Goal: Task Accomplishment & Management: Manage account settings

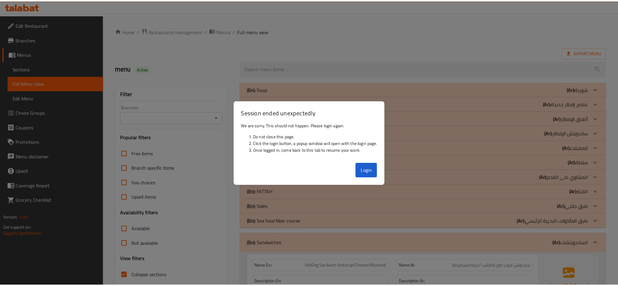
scroll to position [3211, 0]
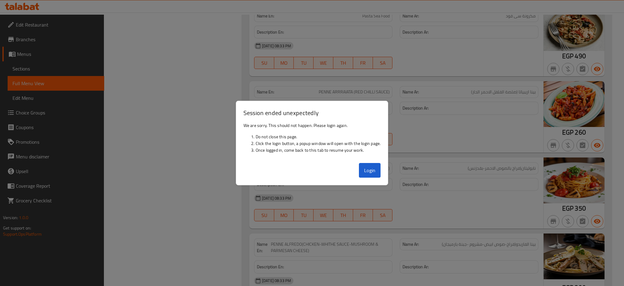
click at [371, 170] on button "Login" at bounding box center [370, 170] width 22 height 15
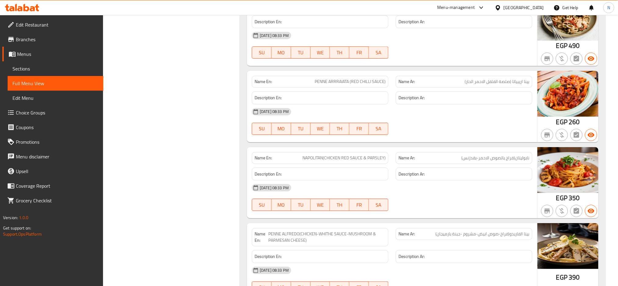
scroll to position [3227, 0]
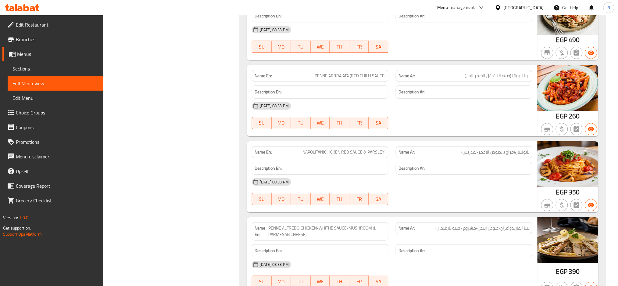
copy span "بقدزنس"
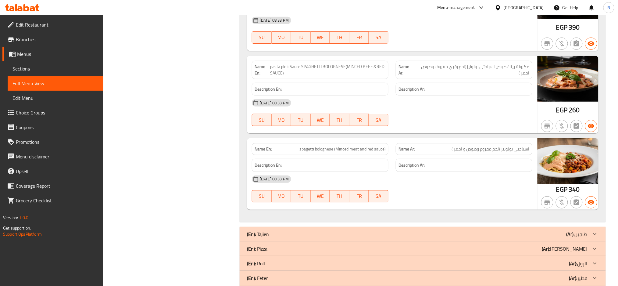
scroll to position [3484, 0]
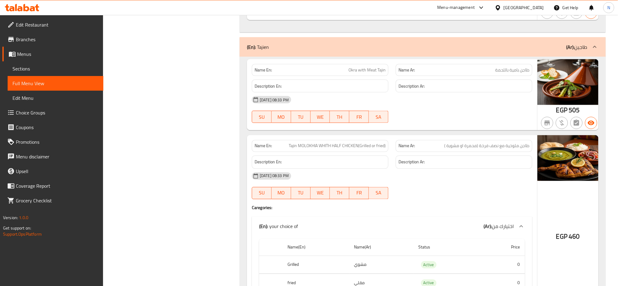
scroll to position [3679, 0]
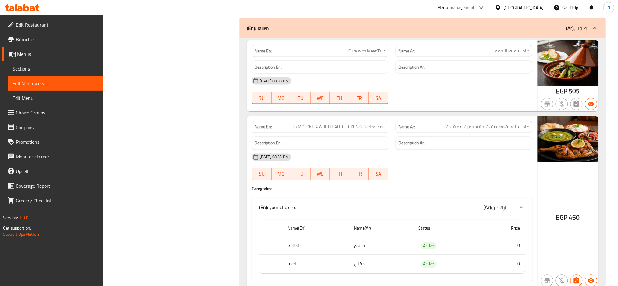
copy span "fried"
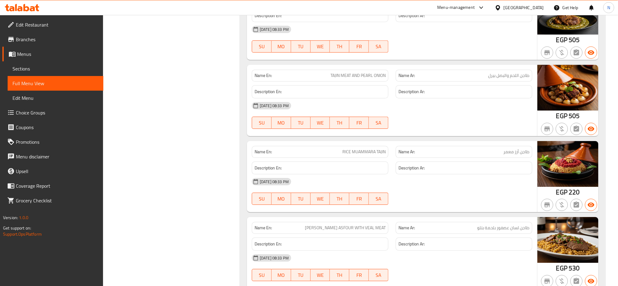
scroll to position [3998, 0]
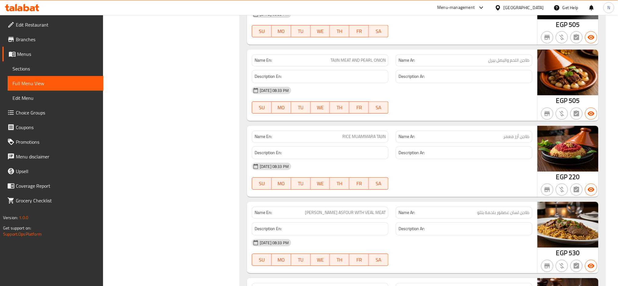
copy span "VEAL"
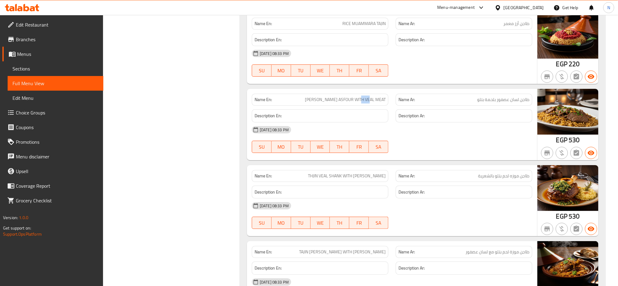
scroll to position [4120, 0]
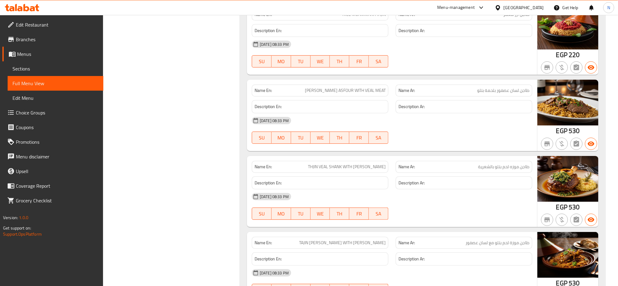
copy span "THJIN"
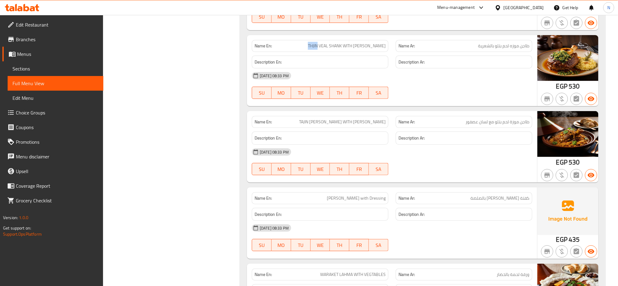
scroll to position [4253, 0]
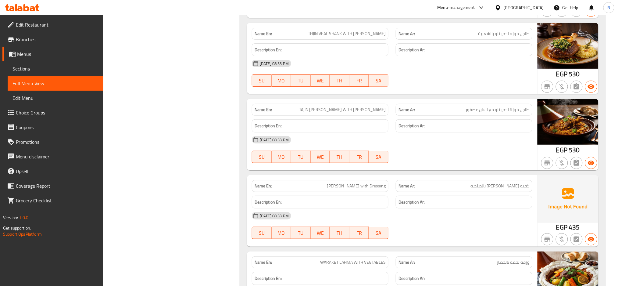
copy span "ASDOUR"
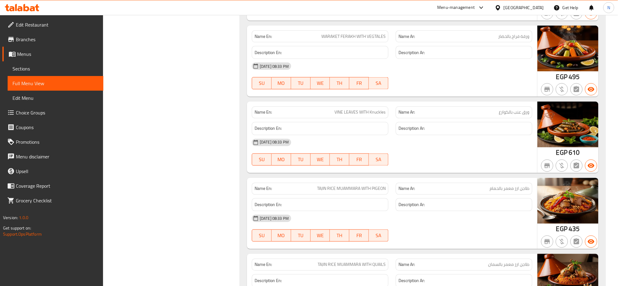
scroll to position [4557, 0]
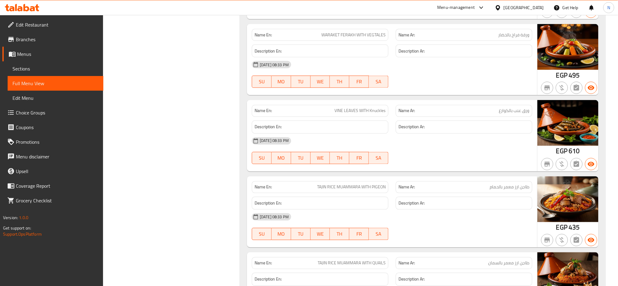
copy span "WARAKET FERAKH WITH VEGTALES"
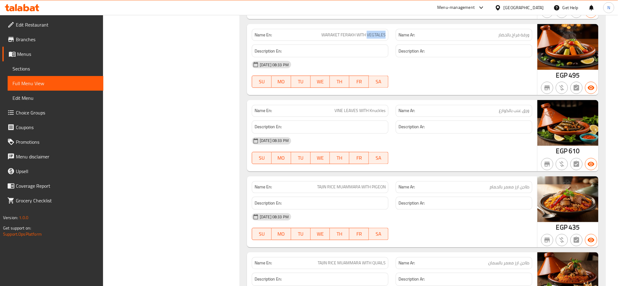
copy span "VEGTALES"
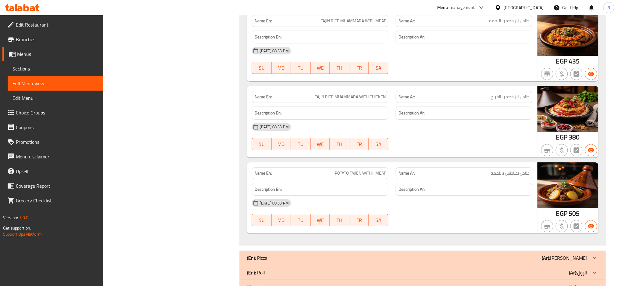
scroll to position [4882, 0]
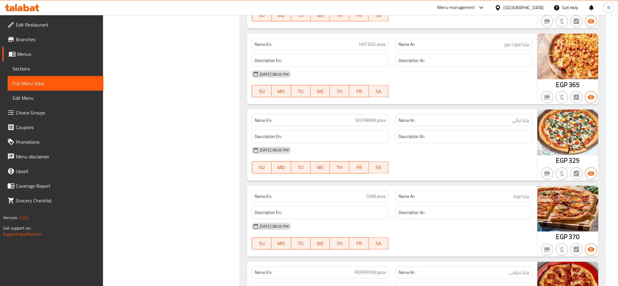
scroll to position [5385, 0]
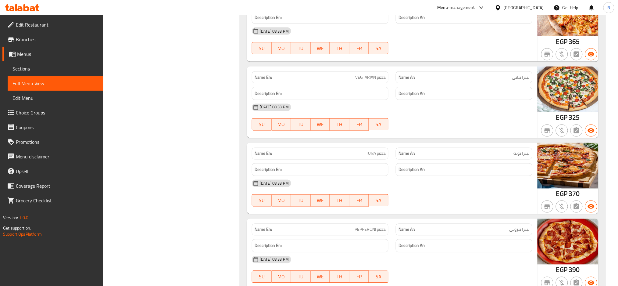
copy span "VEGTARIAN"
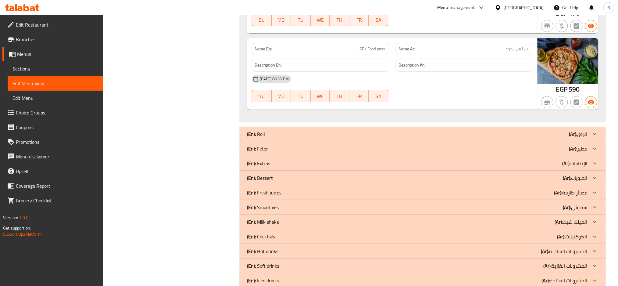
scroll to position [5889, 0]
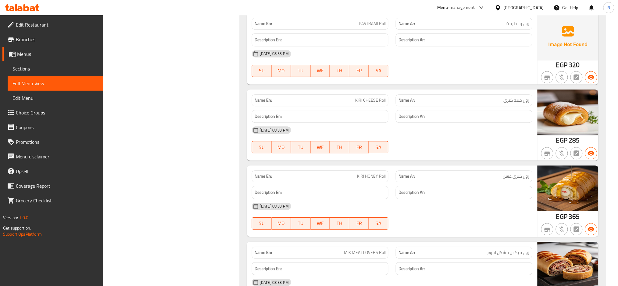
scroll to position [6463, 0]
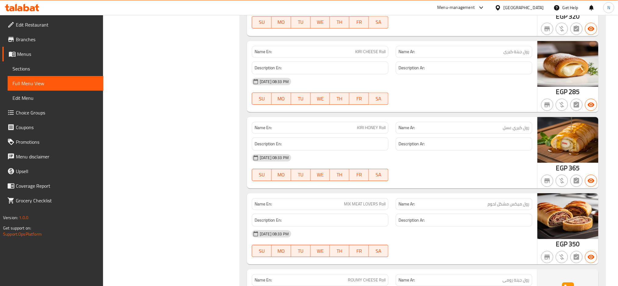
scroll to position [6512, 0]
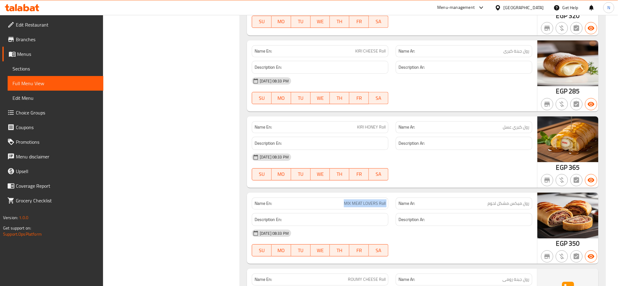
copy span "MIX MEAT LOVERS Roll"
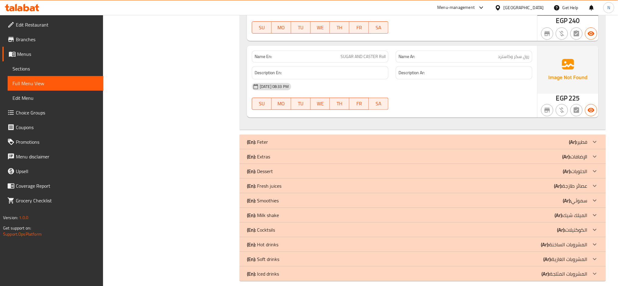
scroll to position [7662, 0]
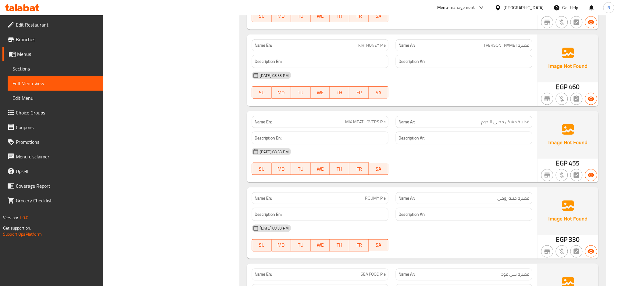
scroll to position [8624, 0]
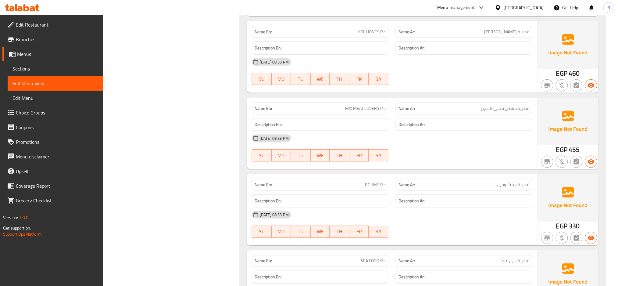
copy span "MIX MEAT LOVERS Pie"
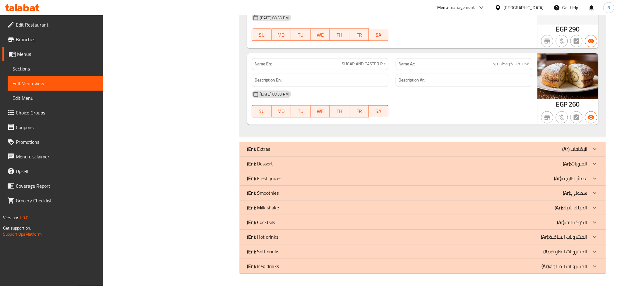
scroll to position [9666, 0]
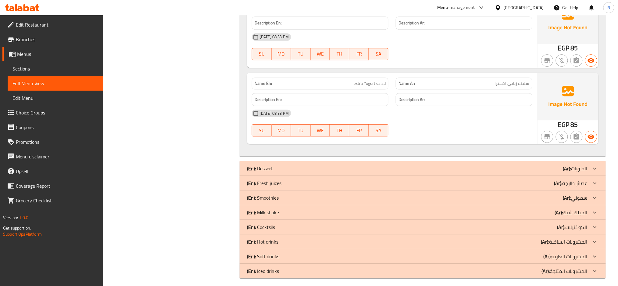
scroll to position [9915, 0]
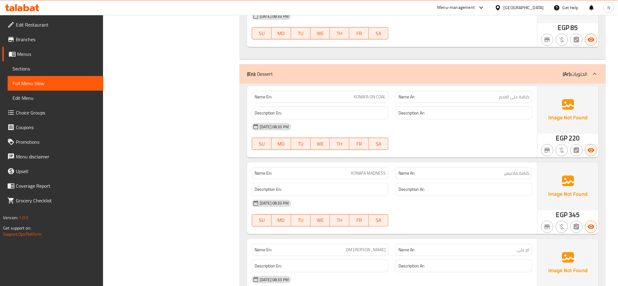
scroll to position [10061, 0]
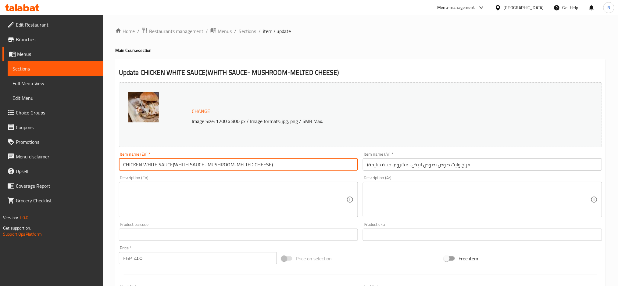
drag, startPoint x: 173, startPoint y: 166, endPoint x: 261, endPoint y: 170, distance: 88.2
click at [261, 170] on input "CHICKEN WHITE SAUCE(WHITH SAUCE- MUSHROOM-MELTED CHEESE)" at bounding box center [238, 164] width 239 height 12
click at [172, 163] on input "CHICKEN WHITE SAUCE(WHITH SAUCE- MUSHROOM-MELTED CHEESE)" at bounding box center [238, 164] width 239 height 12
drag, startPoint x: 172, startPoint y: 163, endPoint x: 304, endPoint y: 178, distance: 132.9
click at [304, 178] on div "Change Image Size: 1200 x 800 px / Image formats: jpg, png / 5MB Max. Item name…" at bounding box center [360, 216] width 488 height 272
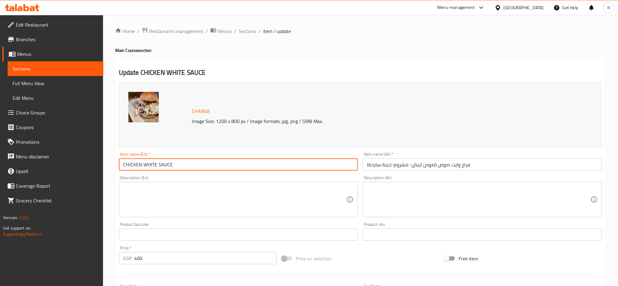
type input "CHICKEN WHITE SAUCE"
click at [271, 201] on textarea at bounding box center [235, 199] width 224 height 29
paste textarea "(WHITH SAUCE- MUSHROOM-MELTED CHEESE)"
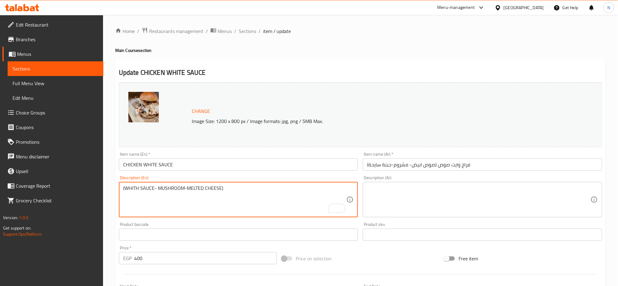
type textarea "(WHITH SAUCE- MUSHROOM-MELTED CHEESE)"
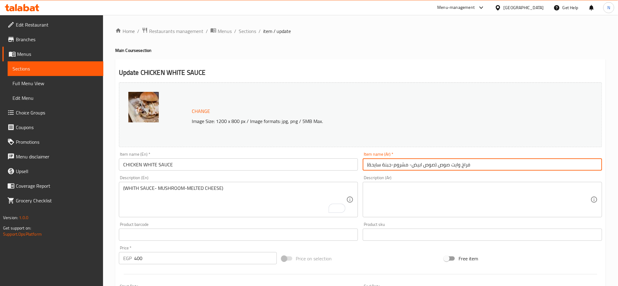
click at [438, 165] on input "فراخ وايت صوص (صوص ابيض- مشروم-جبنة سايحة)" at bounding box center [482, 164] width 239 height 12
drag, startPoint x: 438, startPoint y: 165, endPoint x: 363, endPoint y: 162, distance: 74.2
click at [363, 162] on input "فراخ وايت صوص (صوص ابيض- مشروم-جبنة سايحة)" at bounding box center [482, 164] width 239 height 12
type input "فراخ وايت صوص"
click at [377, 185] on div "Description (Ar)" at bounding box center [482, 199] width 239 height 35
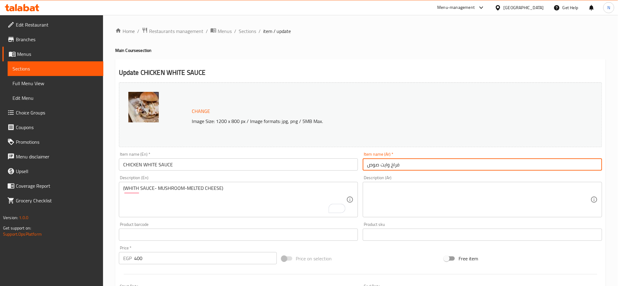
paste textarea "(صوص ابيض- مشروم-جبنة سايحة)"
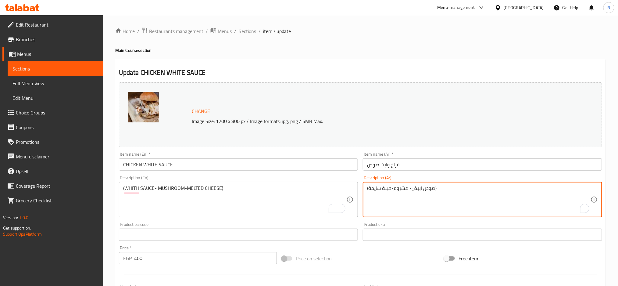
type textarea "(صوص ابيض- مشروم-جبنة سايحة)"
click at [376, 169] on input "فراخ وايت صوص" at bounding box center [482, 164] width 239 height 12
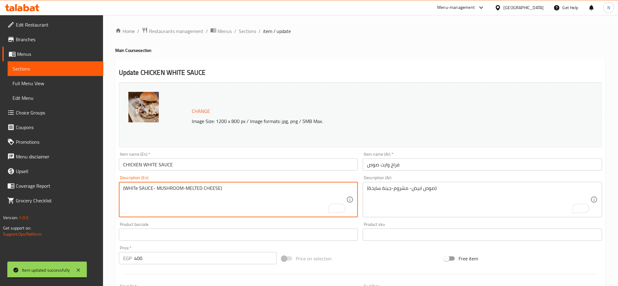
click at [134, 188] on textarea "(WHITe SAUCE- MUSHROOM-MELTED CHEESE)" at bounding box center [235, 199] width 224 height 29
type textarea "(White SAUCE- MUSHROOM-MELTED CHEESE)"
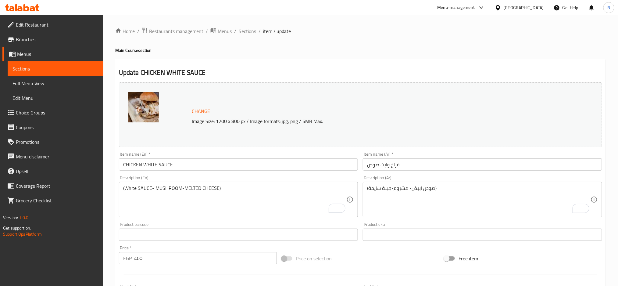
click at [154, 175] on div "Description (En) (White SAUCE- MUSHROOM-MELTED CHEESE) Description (En)" at bounding box center [238, 196] width 244 height 47
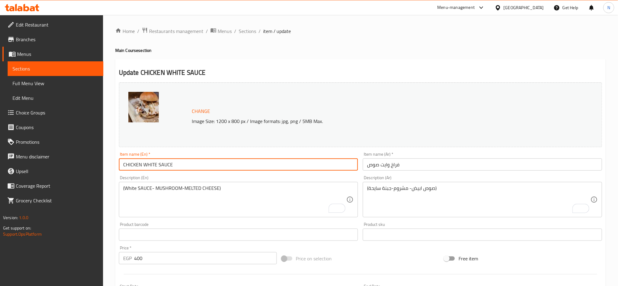
click at [152, 164] on input "CHICKEN WHITE SAUCE" at bounding box center [238, 164] width 239 height 12
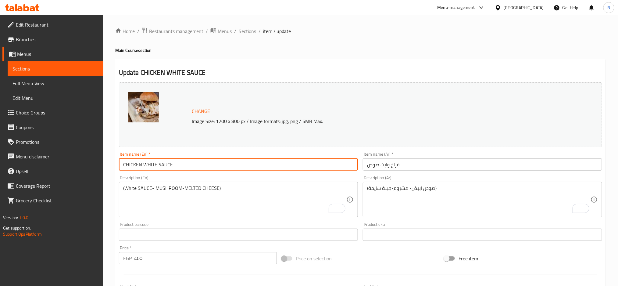
click at [210, 168] on input "CHICKEN WHITE SAUCE" at bounding box center [238, 164] width 239 height 12
click at [162, 170] on input "CHICKEN WHITE SAUCE" at bounding box center [238, 164] width 239 height 12
click at [178, 163] on input "CHICKEN WHITE SAUCE" at bounding box center [238, 164] width 239 height 12
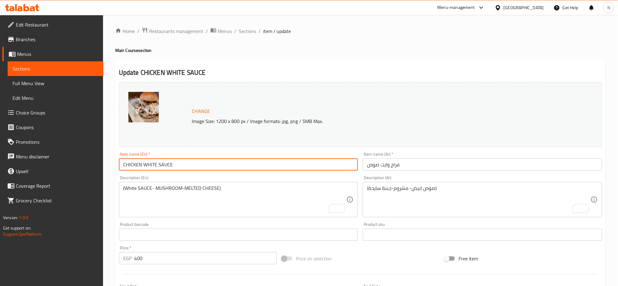
click at [178, 163] on input "CHICKEN WHITE SAUCE" at bounding box center [238, 164] width 239 height 12
click at [193, 168] on input "CHICKEN WHITE SAUCE" at bounding box center [238, 164] width 239 height 12
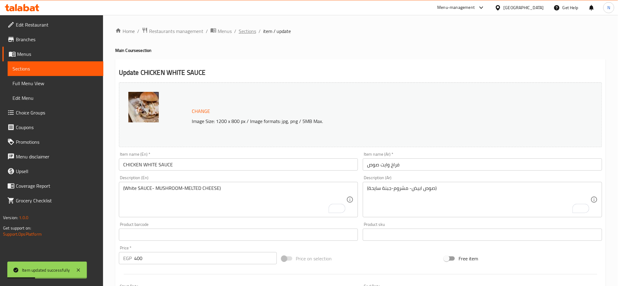
click at [245, 33] on span "Sections" at bounding box center [247, 30] width 17 height 7
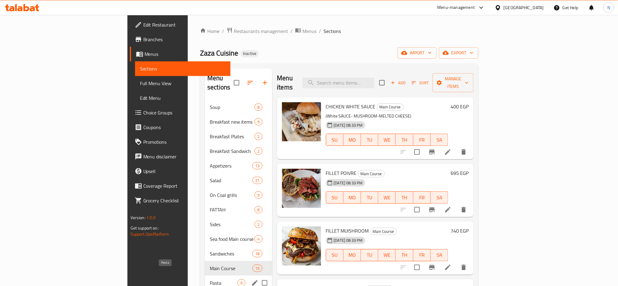
click at [210, 279] on span "Pasta" at bounding box center [224, 282] width 28 height 7
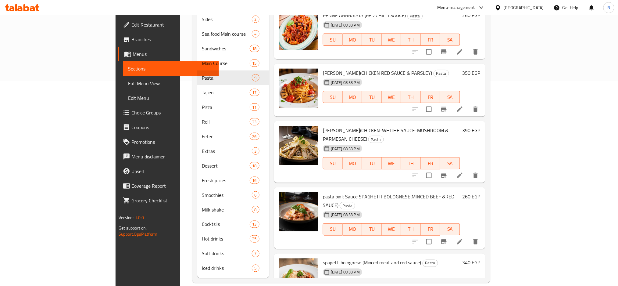
scroll to position [127, 0]
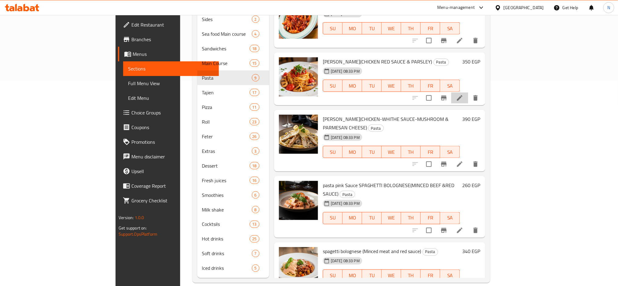
click at [468, 92] on li at bounding box center [459, 97] width 17 height 11
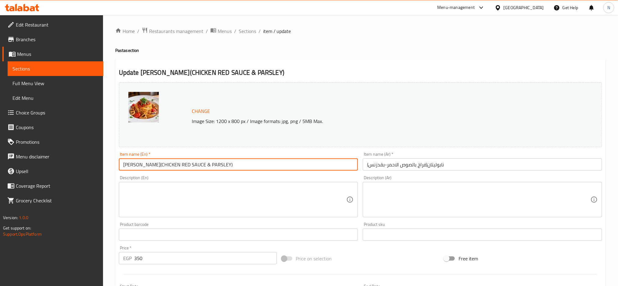
drag, startPoint x: 148, startPoint y: 164, endPoint x: 227, endPoint y: 166, distance: 79.0
click at [227, 166] on input "NAPOLITAN(CHICKEN RED SAUCE & PARSLEY)" at bounding box center [238, 164] width 239 height 12
type input "[PERSON_NAME]"
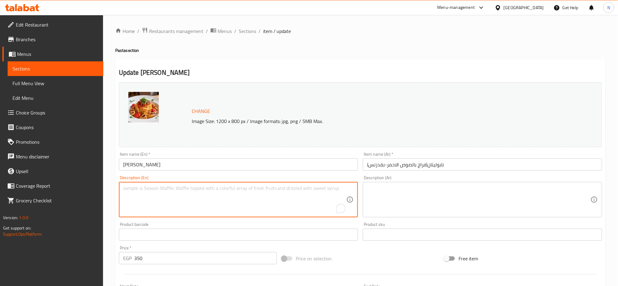
paste textarea "(CHICKEN RED SAUCE & PARSLEY)"
type textarea "(CHICKEN RED SAUCE & PARSLEY)"
click at [427, 164] on input "نابوليتان(فراخ بالصوص الاحمر-بقدزنس)" at bounding box center [482, 164] width 239 height 12
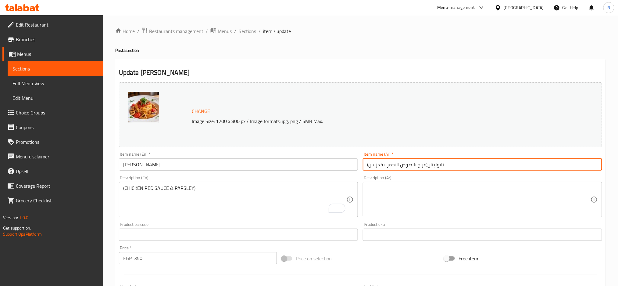
drag, startPoint x: 427, startPoint y: 164, endPoint x: 347, endPoint y: 166, distance: 80.5
click at [347, 166] on div "Change Image Size: 1200 x 800 px / Image formats: jpg, png / 5MB Max. Item name…" at bounding box center [360, 216] width 488 height 272
type input "نابوليتان"
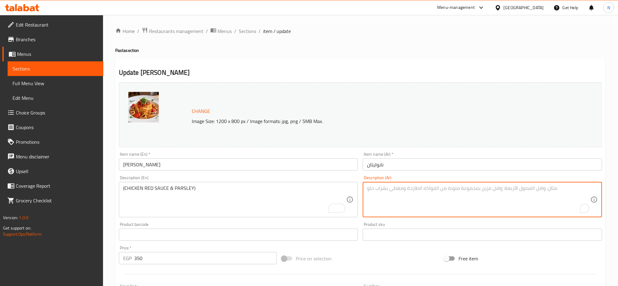
click at [385, 194] on textarea "To enrich screen reader interactions, please activate Accessibility in Grammarl…" at bounding box center [479, 199] width 224 height 29
paste textarea "(فراخ بالصوص الاحمر-بقدزنس)"
click at [374, 188] on textarea "(فراخ بالصوص الاحمر-بقدزنس)" at bounding box center [479, 199] width 224 height 29
click at [376, 188] on textarea "(فراخ بالصوص الاحمر-بقدزنس)" at bounding box center [479, 199] width 224 height 29
type textarea "(فراخ بالصوص الاحمر-بقدونس)"
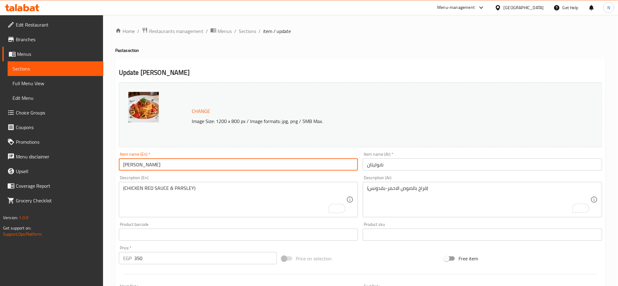
click at [294, 163] on input "[PERSON_NAME]" at bounding box center [238, 164] width 239 height 12
click at [142, 161] on input "[PERSON_NAME]" at bounding box center [238, 164] width 239 height 12
click at [195, 162] on input "[PERSON_NAME]" at bounding box center [238, 164] width 239 height 12
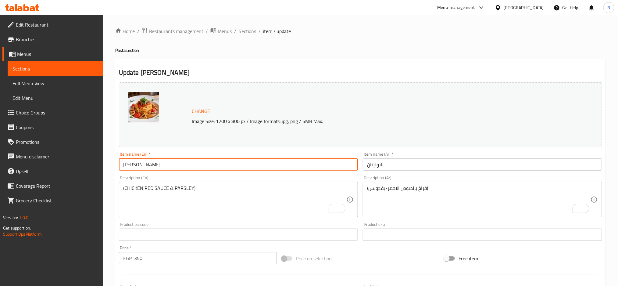
click at [255, 33] on span "Sections" at bounding box center [247, 30] width 17 height 7
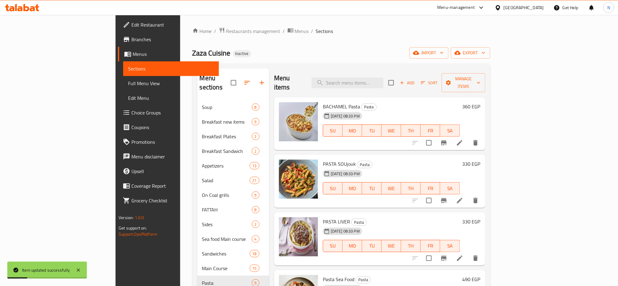
scroll to position [205, 0]
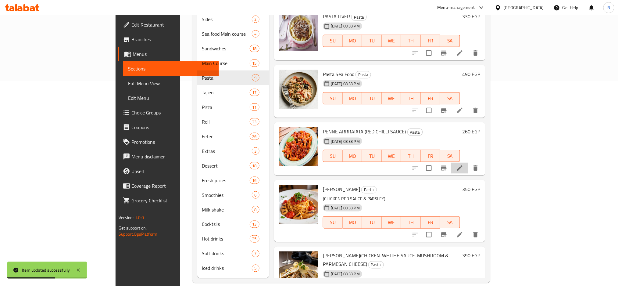
click at [468, 163] on li at bounding box center [459, 168] width 17 height 11
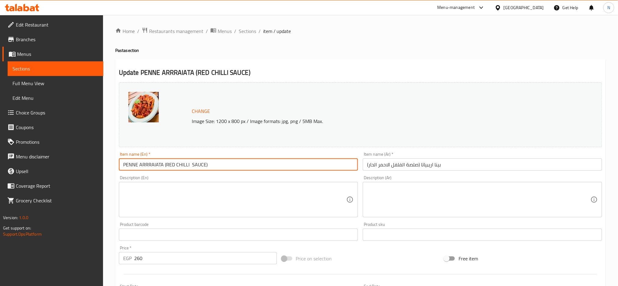
drag, startPoint x: 163, startPoint y: 163, endPoint x: 238, endPoint y: 162, distance: 75.3
click at [238, 162] on input "PENNE ARRRAIATA (RED CHILLI SAUCE)" at bounding box center [238, 164] width 239 height 12
type input "PENNE ARRRAIATA"
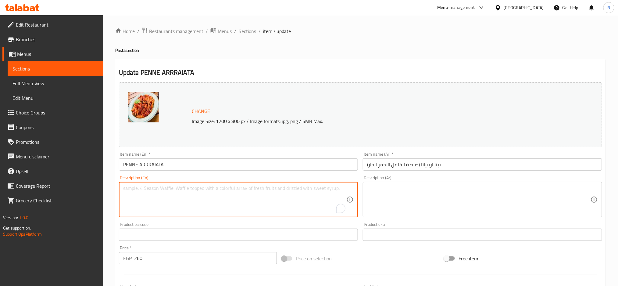
paste textarea "(RED CHILLI SAUCE)"
type textarea "(RED CHILLI SAUCE)"
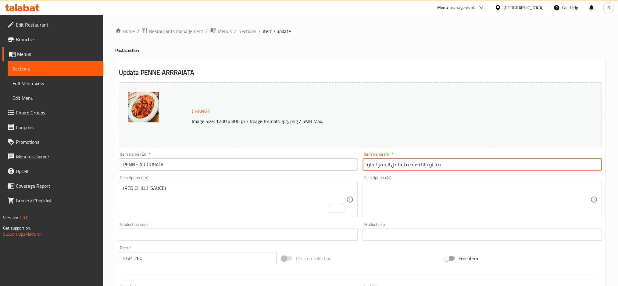
click at [419, 165] on input "بينا اريبياتا (صلصة الفلفل الاحمر الحار)" at bounding box center [482, 164] width 239 height 12
drag, startPoint x: 419, startPoint y: 165, endPoint x: 367, endPoint y: 166, distance: 52.5
click at [367, 166] on input "بينا اريبياتا (صلصة الفلفل الاحمر الحار)" at bounding box center [482, 164] width 239 height 12
type input "بينا اريبياتا"
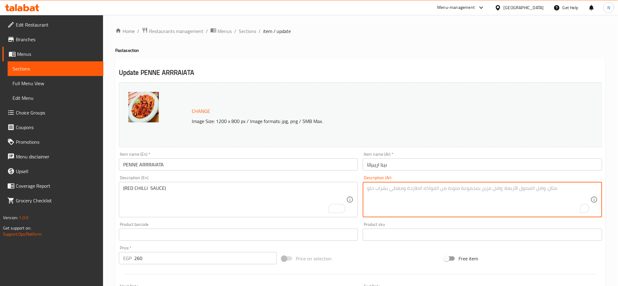
click at [381, 185] on textarea "To enrich screen reader interactions, please activate Accessibility in Grammarl…" at bounding box center [479, 199] width 224 height 29
paste textarea "(صلصة الفلفل الاحمر الحار)"
type textarea "(صلصة الفلفل الاحمر الحار)"
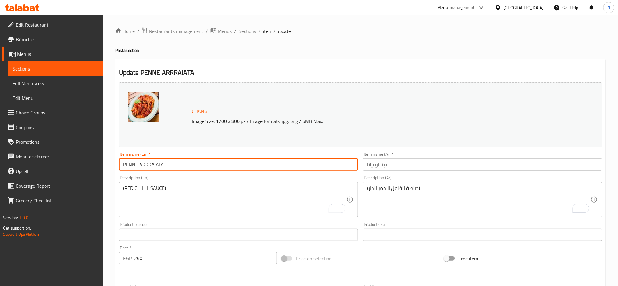
click at [300, 166] on input "PENNE ARRRAIATA" at bounding box center [238, 164] width 239 height 12
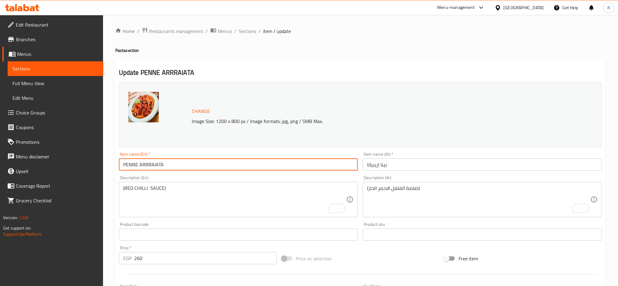
click at [150, 162] on input "PENNE ARRRAIATA" at bounding box center [238, 164] width 239 height 12
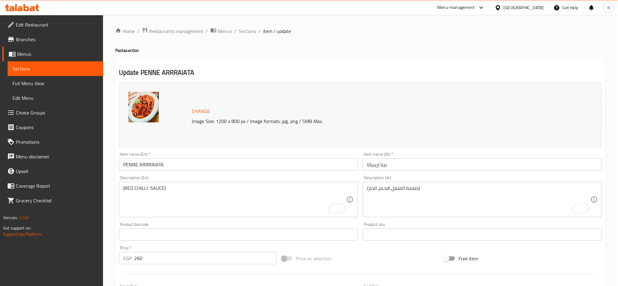
click at [176, 163] on input "PENNE ARRRAIATA" at bounding box center [238, 164] width 239 height 12
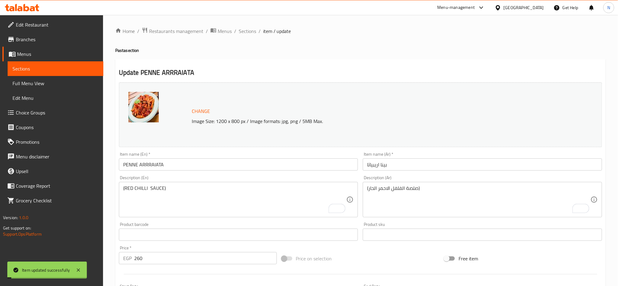
click at [242, 37] on div "Home / Restaurants management / Menus / Sections / item / update Pasta section …" at bounding box center [360, 227] width 491 height 400
click at [245, 34] on span "Sections" at bounding box center [247, 30] width 17 height 7
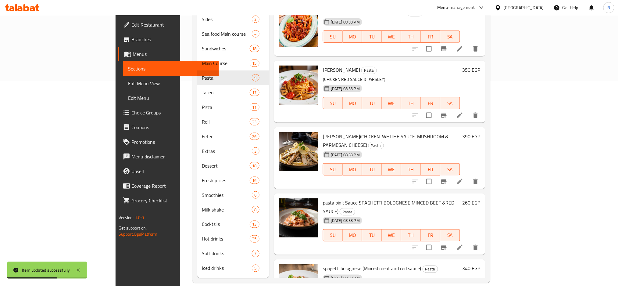
scroll to position [137, 0]
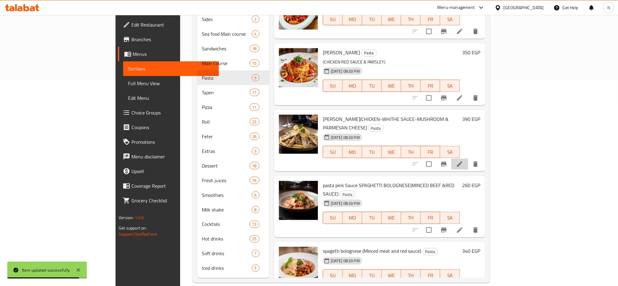
click at [468, 159] on li at bounding box center [459, 164] width 17 height 11
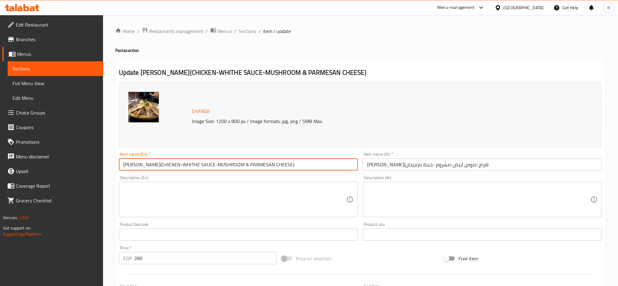
click at [159, 165] on input "PENNE ALFREDO(CHICKEN-WHITHE SAUCE-MUSHROOM & PARMESAN CHEESE)" at bounding box center [238, 164] width 239 height 12
drag, startPoint x: 159, startPoint y: 165, endPoint x: 286, endPoint y: 158, distance: 127.0
click at [299, 161] on input "PENNE ALFREDO(CHICKEN-WHITHE SAUCE-MUSHROOM & PARMESAN CHEESE)" at bounding box center [238, 164] width 239 height 12
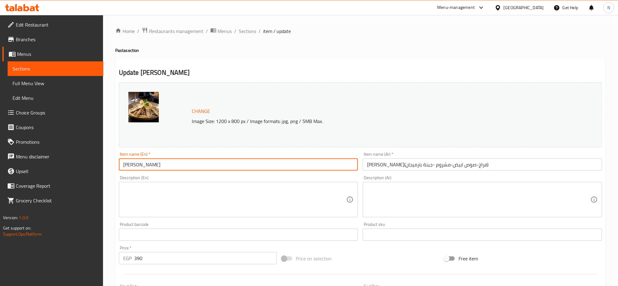
type input "[PERSON_NAME]"
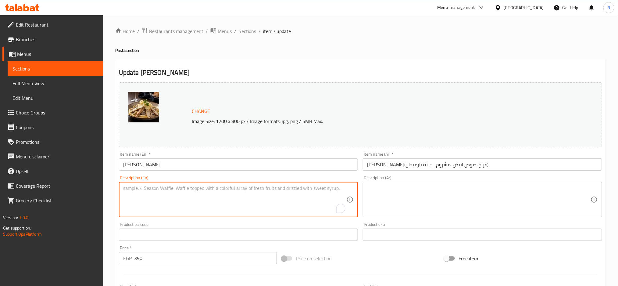
click at [227, 197] on textarea "To enrich screen reader interactions, please activate Accessibility in Grammarl…" at bounding box center [235, 199] width 224 height 29
paste textarea "(CHICKEN-WHITHE SAUCE-MUSHROOM & PARMESAN CHEESE)"
type textarea "(CHICKEN-WHITHE SAUCE-MUSHROOM & PARMESAN CHEESE)"
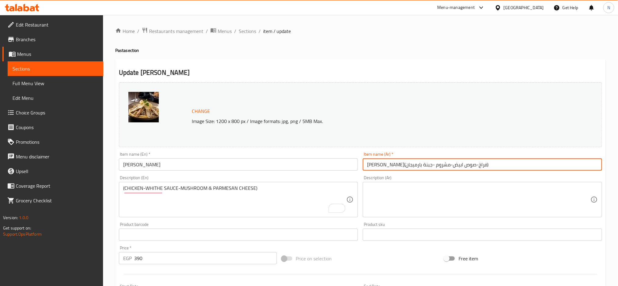
click at [451, 164] on input "بينا الفاريدو(فراخ-صوص ابيض-مشروم -جبنة بارميجان)" at bounding box center [482, 164] width 239 height 12
drag, startPoint x: 451, startPoint y: 164, endPoint x: 413, endPoint y: 173, distance: 39.4
drag, startPoint x: 413, startPoint y: 173, endPoint x: 368, endPoint y: 165, distance: 45.3
click at [368, 165] on input "بينا الفاريدو(فراخ-صوص ابيض-مشروم -جبنة بارميجان)" at bounding box center [482, 164] width 239 height 12
click at [367, 164] on input "بينا الفاريدو(فراخ-صوص ابيض-مشروم -جبنة بارميجان)" at bounding box center [482, 164] width 239 height 12
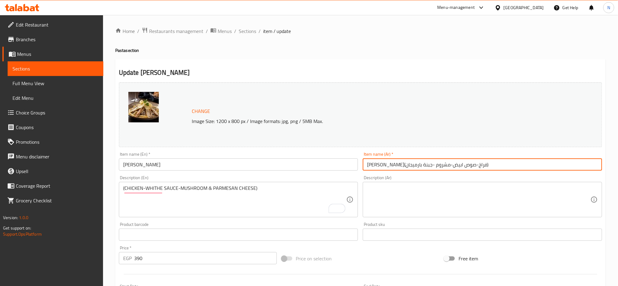
drag, startPoint x: 368, startPoint y: 164, endPoint x: 449, endPoint y: 161, distance: 81.8
click at [449, 161] on input "بينا الفاريدو(فراخ-صوص ابيض-مشروم -جبنة بارميجان)" at bounding box center [482, 164] width 239 height 12
click at [451, 163] on input "بينا الفاريدو(فراخ-صوص ابيض-مشروم -جبنة بارميجان)" at bounding box center [482, 164] width 239 height 12
drag, startPoint x: 451, startPoint y: 163, endPoint x: 354, endPoint y: 174, distance: 97.4
click at [354, 174] on div "Change Image Size: 1200 x 800 px / Image formats: jpg, png / 5MB Max. Item name…" at bounding box center [360, 216] width 488 height 272
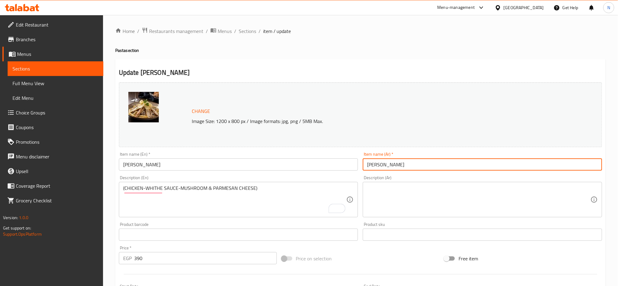
type input "بينا الفاريدو"
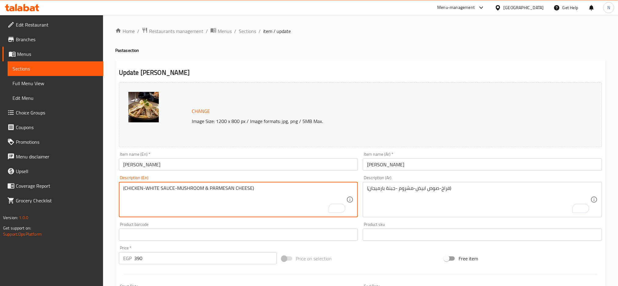
drag, startPoint x: 0, startPoint y: 0, endPoint x: 147, endPoint y: 190, distance: 240.1
click at [147, 190] on textarea "(CHICKEN-WHITE SAUCE-MUSHROOM & PARMESAN CHEESE)" at bounding box center [235, 199] width 224 height 29
click at [145, 188] on textarea "(CHICKEN-WHITE SAUCE-MUSHROOM & PARMESAN CHEESE)" at bounding box center [235, 199] width 224 height 29
drag, startPoint x: 145, startPoint y: 188, endPoint x: 173, endPoint y: 185, distance: 28.5
click at [173, 185] on textarea "(CHICKEN-WHITE SAUCE-MUSHROOM & PARMESAN CHEESE)" at bounding box center [235, 199] width 224 height 29
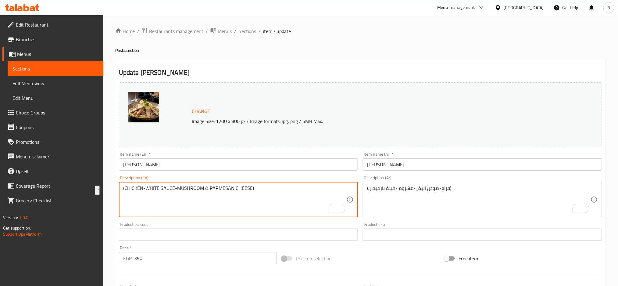
type textarea "(CHICKEN-WHITE SAUCE-MUSHROOM & PARMESAN CHEESE)"
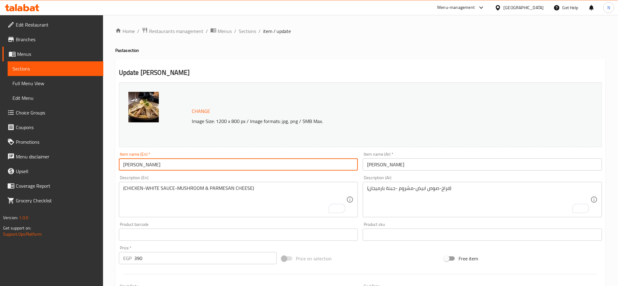
click at [168, 165] on input "PENNE ALFREDO" at bounding box center [238, 164] width 239 height 12
click at [164, 169] on input "[PERSON_NAME]" at bounding box center [238, 164] width 239 height 12
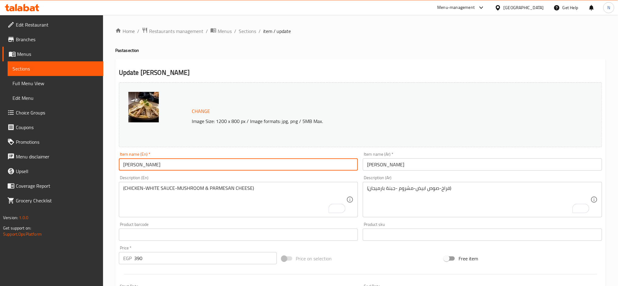
click at [164, 169] on input "[PERSON_NAME]" at bounding box center [238, 164] width 239 height 12
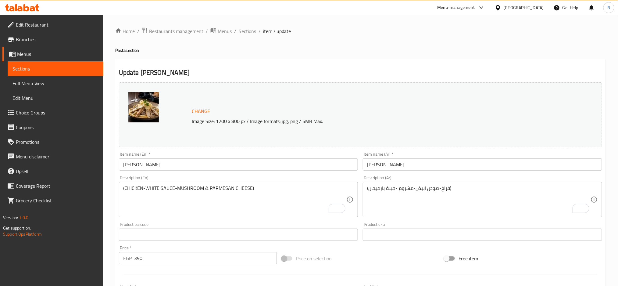
click at [232, 166] on input "[PERSON_NAME]" at bounding box center [238, 164] width 239 height 12
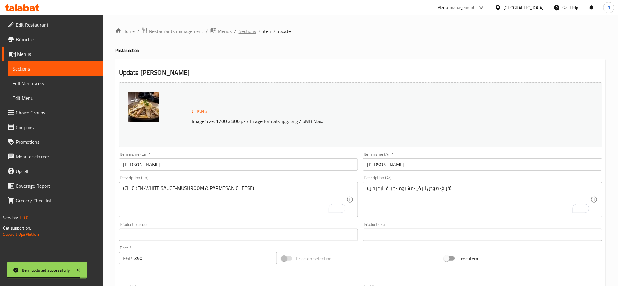
click at [249, 31] on span "Sections" at bounding box center [247, 30] width 17 height 7
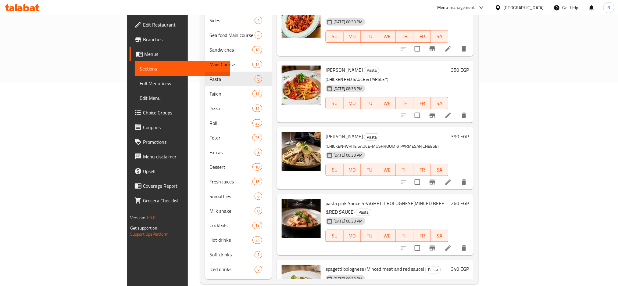
scroll to position [155, 0]
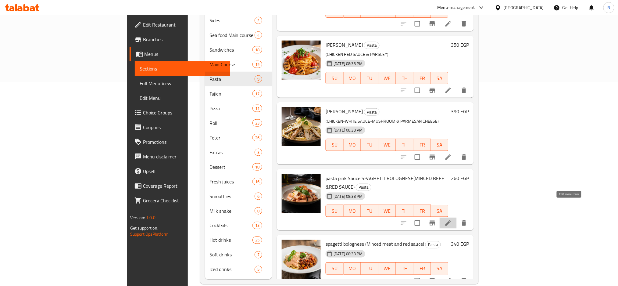
click at [452, 219] on icon at bounding box center [448, 222] width 7 height 7
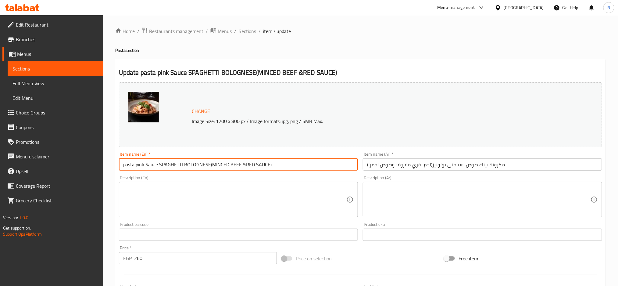
click at [210, 163] on input "pasta pink Sauce SPAGHETTI BOLOGNESE(MINCED BEEF &RED SAUCE)" at bounding box center [238, 164] width 239 height 12
drag, startPoint x: 210, startPoint y: 163, endPoint x: 281, endPoint y: 178, distance: 72.5
click at [281, 178] on div "Change Image Size: 1200 x 800 px / Image formats: jpg, png / 5MB Max. Item name…" at bounding box center [360, 216] width 488 height 272
type input "pasta pink Sauce SPAGHETTI BOLOGNESE"
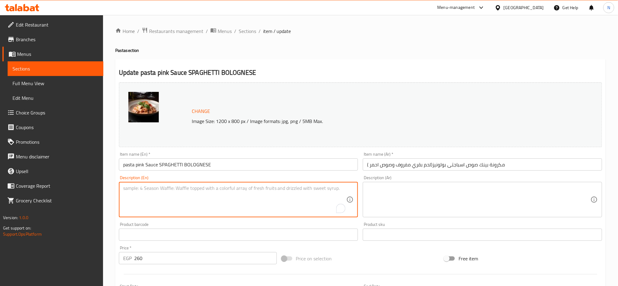
click at [273, 187] on textarea "To enrich screen reader interactions, please activate Accessibility in Grammarl…" at bounding box center [235, 199] width 224 height 29
paste textarea "(MINCED BEEF &RED SAUCE)"
type textarea "(MINCED BEEF &RED SAUCE)"
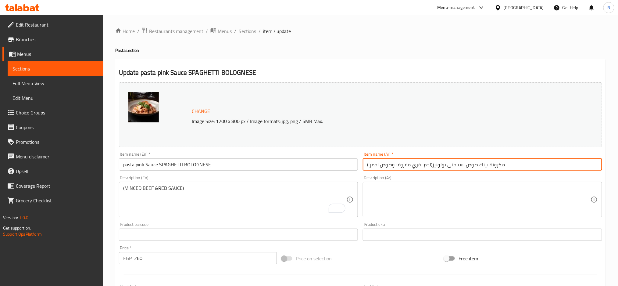
click at [432, 164] on input "مكرونة بينك صوص اسباجتى بولونيز(لحم بقري مفروف وصوص احمر )" at bounding box center [482, 164] width 239 height 12
drag, startPoint x: 432, startPoint y: 164, endPoint x: 366, endPoint y: 163, distance: 66.2
click at [366, 163] on input "مكرونة بينك صوص اسباجتى بولونيز(لحم بقري مفروف وصوص احمر )" at bounding box center [482, 164] width 239 height 12
type input "مكرونة بينك صوص اسباجتى بولونيز"
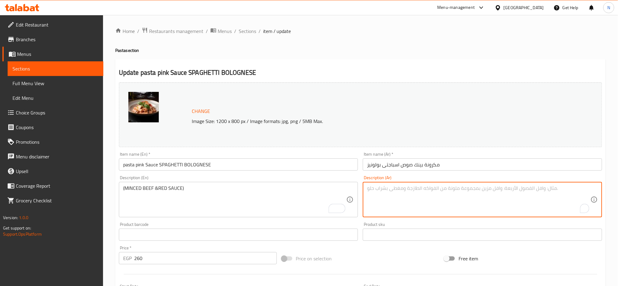
click at [373, 193] on textarea "To enrich screen reader interactions, please activate Accessibility in Grammarl…" at bounding box center [479, 199] width 224 height 29
paste textarea "(لحم بقري مفروف وصوص احمر )"
type textarea "(لحم بقري مفروف وصوص احمر )"
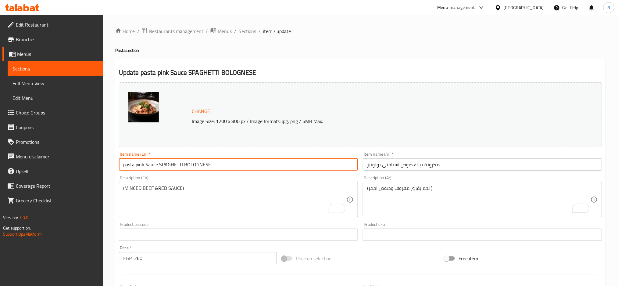
click at [286, 163] on input "pasta pink Sauce SPAGHETTI BOLOGNESE" at bounding box center [238, 164] width 239 height 12
click at [388, 161] on input "مكرونة بينك صوص اسباجتى بولونيز" at bounding box center [482, 164] width 239 height 12
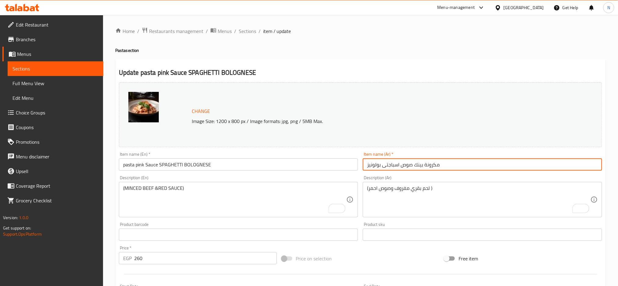
click at [388, 161] on input "مكرونة بينك صوص اسباجتى بولونيز" at bounding box center [482, 164] width 239 height 12
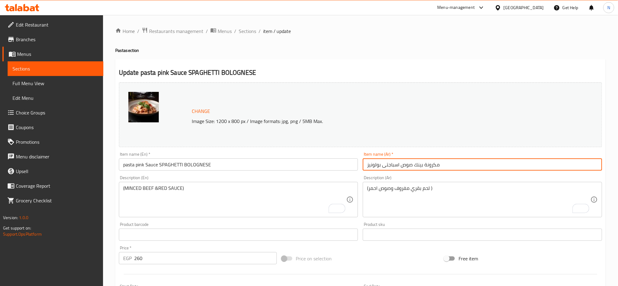
click at [388, 161] on input "مكرونة بينك صوص اسباجتى بولونيز" at bounding box center [482, 164] width 239 height 12
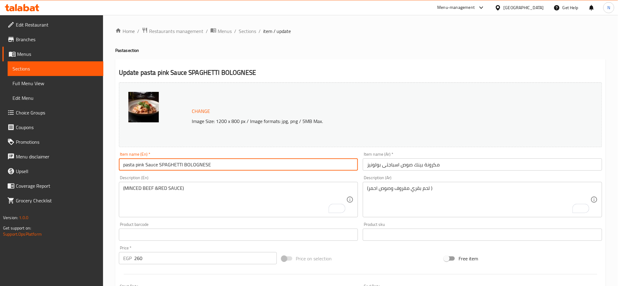
click at [279, 166] on input "pasta pink Sauce SPAGHETTI BOLOGNESE" at bounding box center [238, 164] width 239 height 12
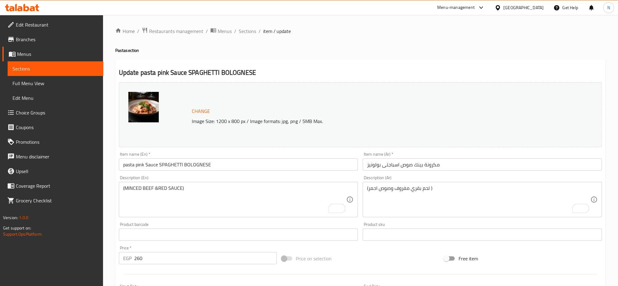
click at [198, 159] on input "pasta pink Sauce SPAGHETTI BOLOGNESE" at bounding box center [238, 164] width 239 height 12
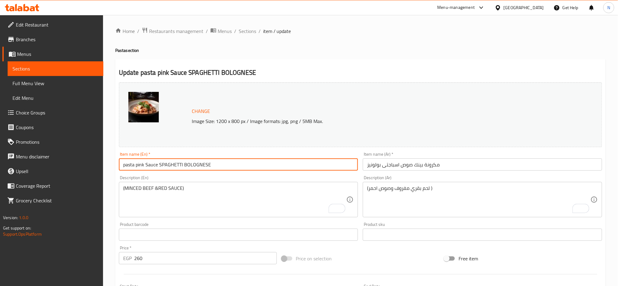
click at [198, 159] on input "pasta pink Sauce SPAGHETTI BOLOGNESE" at bounding box center [238, 164] width 239 height 12
click at [225, 167] on input "pasta pink Sauce SPAGHETTI BOLOGNESE" at bounding box center [238, 164] width 239 height 12
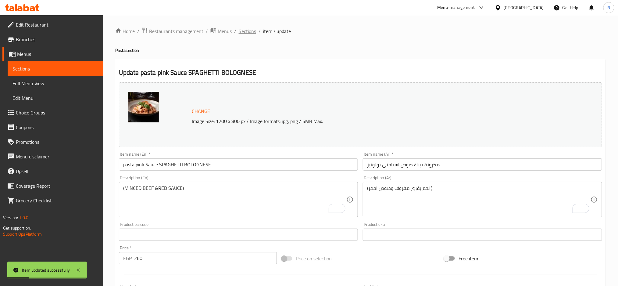
click at [246, 33] on span "Sections" at bounding box center [247, 30] width 17 height 7
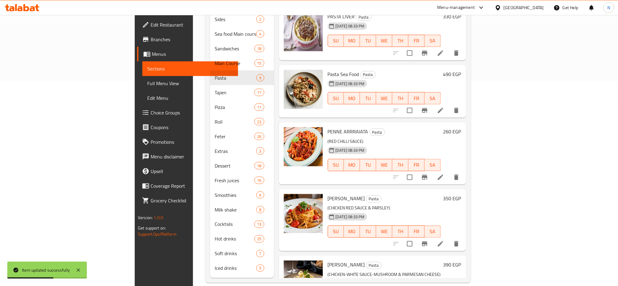
scroll to position [164, 0]
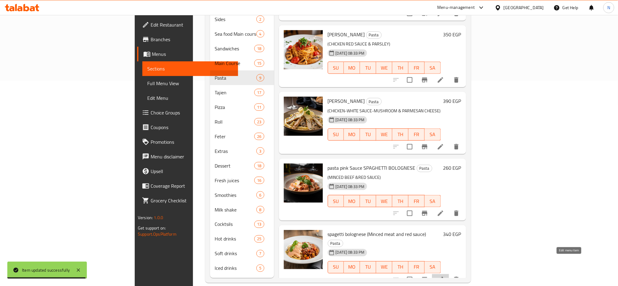
click at [444, 276] on icon at bounding box center [440, 279] width 7 height 7
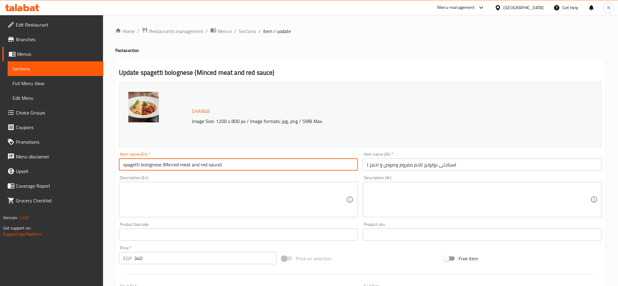
click at [163, 163] on input "spagetti bolognese (Minced meat and red sauce)" at bounding box center [238, 164] width 239 height 12
drag, startPoint x: 163, startPoint y: 163, endPoint x: 240, endPoint y: 167, distance: 77.2
click at [240, 167] on input "spagetti bolognese (Minced meat and red sauce)" at bounding box center [238, 164] width 239 height 12
type input "spagetti bolognese"
click at [219, 196] on textarea at bounding box center [235, 199] width 224 height 29
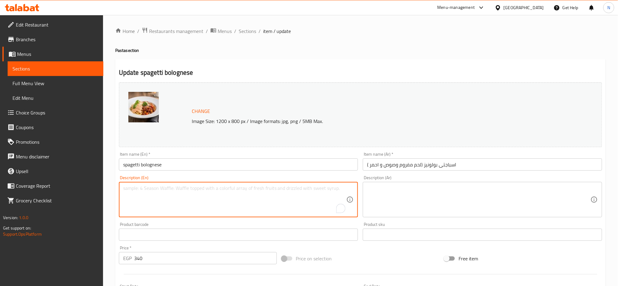
paste textarea "(Minced meat and red sauce)"
type textarea "(Minced meat and red sauce)"
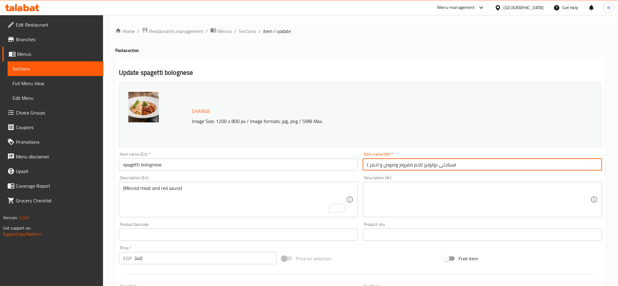
click at [423, 165] on input "اسباجتى بولونيز (لحم مفروم وصوص و احمر )" at bounding box center [482, 164] width 239 height 12
drag, startPoint x: 423, startPoint y: 165, endPoint x: 366, endPoint y: 169, distance: 57.1
click at [366, 169] on input "اسباجتى بولونيز (لحم مفروم وصوص و احمر )" at bounding box center [482, 164] width 239 height 12
type input "اسباجتى بولونيز"
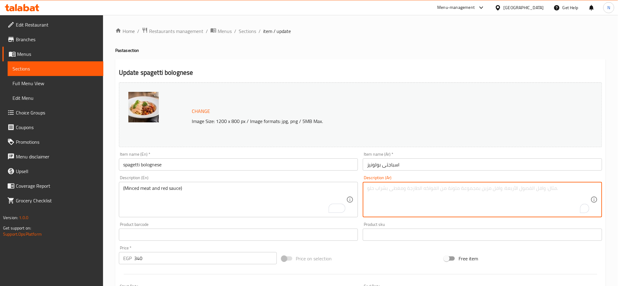
click at [383, 198] on textarea "To enrich screen reader interactions, please activate Accessibility in Grammarl…" at bounding box center [479, 199] width 224 height 29
paste textarea "(لحم مفروم وصوص و احمر )"
type textarea "(لحم مفروم وصوص و احمر )"
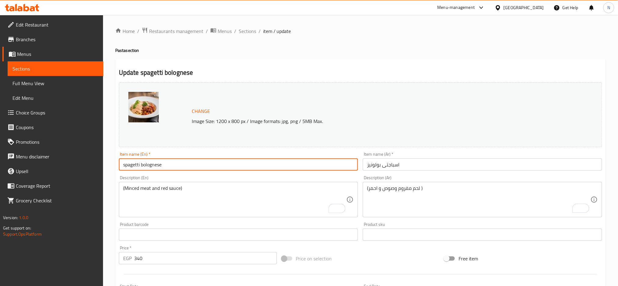
click at [294, 166] on input "spagetti bolognese" at bounding box center [238, 164] width 239 height 12
click at [188, 161] on input "spagetti bolognese" at bounding box center [238, 164] width 239 height 12
click at [157, 164] on input "spagetti bolognese" at bounding box center [238, 164] width 239 height 12
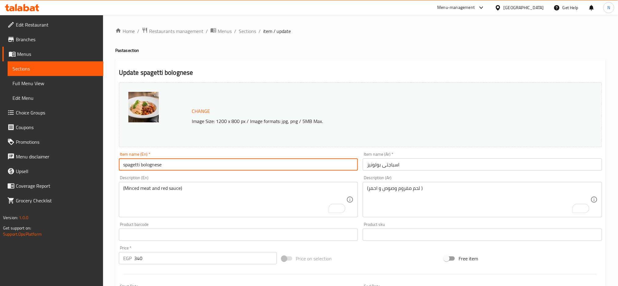
click at [157, 164] on input "spagetti bolognese" at bounding box center [238, 164] width 239 height 12
click at [182, 166] on input "spagetti bolognese" at bounding box center [238, 164] width 239 height 12
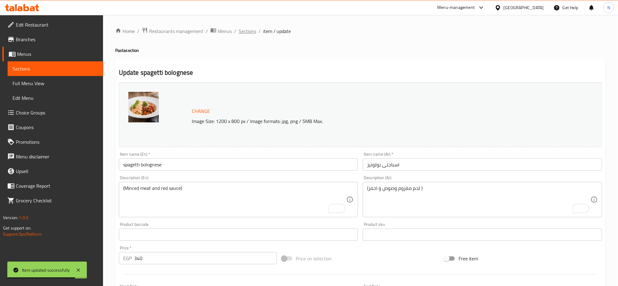
click at [249, 33] on span "Sections" at bounding box center [247, 30] width 17 height 7
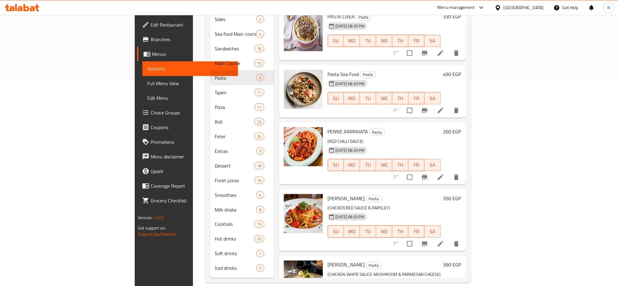
scroll to position [173, 0]
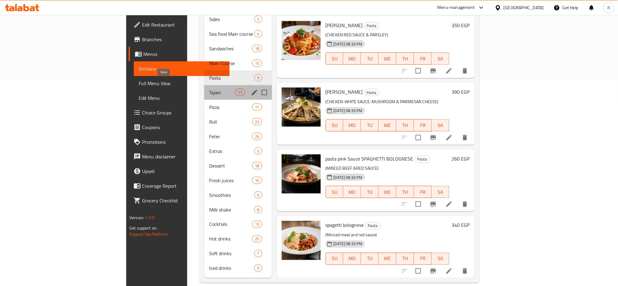
click at [209, 89] on span "Tajien" at bounding box center [222, 92] width 26 height 7
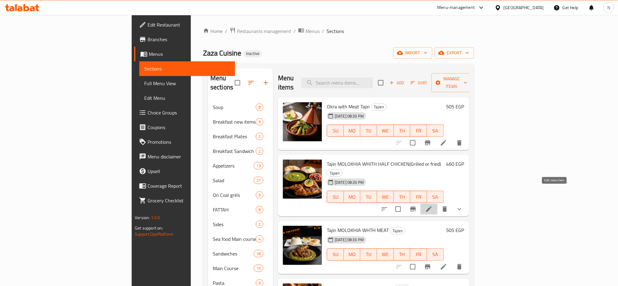
click at [433, 205] on icon at bounding box center [428, 208] width 7 height 7
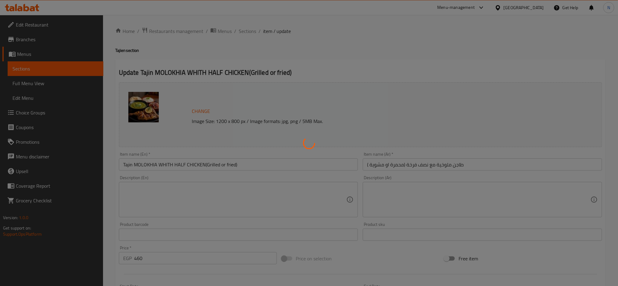
type input "اختيارك من"
type input "1"
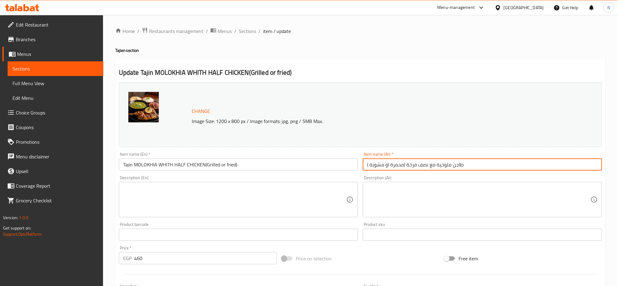
click at [401, 166] on input "طاجن ملوخية مع نصف فرخة (محمرة او مشوية )" at bounding box center [482, 164] width 239 height 12
drag, startPoint x: 401, startPoint y: 166, endPoint x: 391, endPoint y: 170, distance: 11.3
click at [391, 170] on input "طاجن ملوخية مع نصف فرخة (محمرة او مشوية )" at bounding box center [482, 164] width 239 height 12
type input "طاجن ملوخية مع نصف فرخة (مقلية او مشوية )"
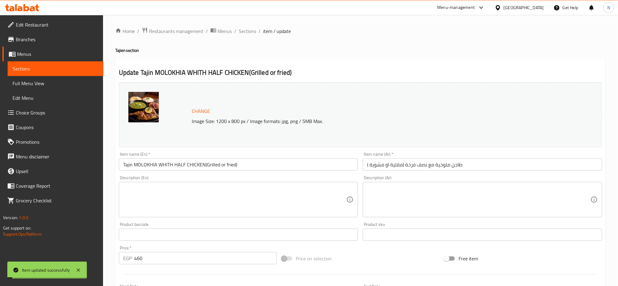
click at [252, 29] on span "Sections" at bounding box center [247, 30] width 17 height 7
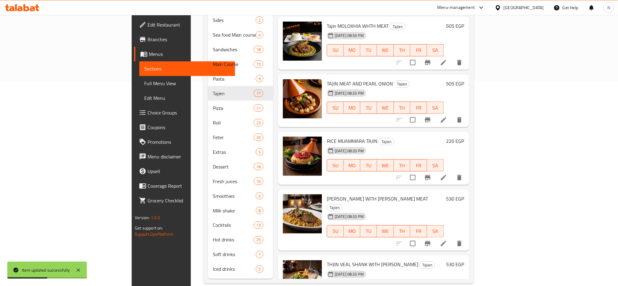
scroll to position [205, 0]
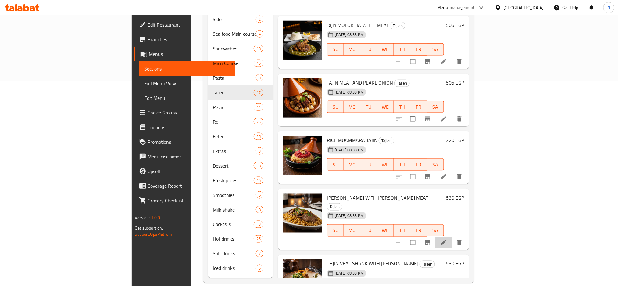
click at [452, 237] on li at bounding box center [443, 242] width 17 height 11
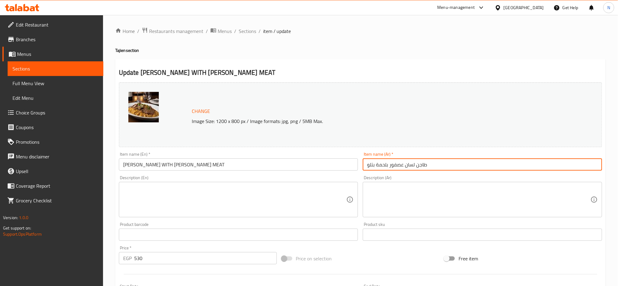
click at [375, 166] on input "طاجن لسان عصفور بلحمة بتلو" at bounding box center [482, 164] width 239 height 12
drag, startPoint x: 375, startPoint y: 166, endPoint x: 363, endPoint y: 165, distance: 11.4
click at [363, 165] on input "طاجن لسان عصفور بلحمة بتلو" at bounding box center [482, 164] width 239 height 12
type input "طاجن لسان عصفور بلحمة عجل"
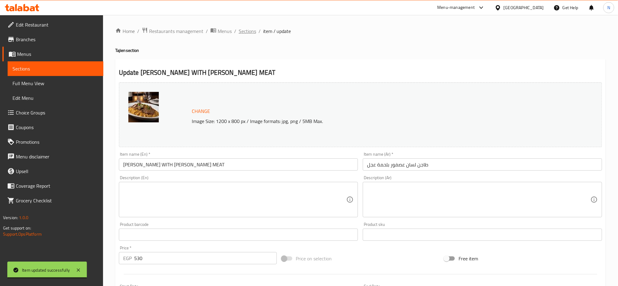
click at [242, 32] on span "Sections" at bounding box center [247, 30] width 17 height 7
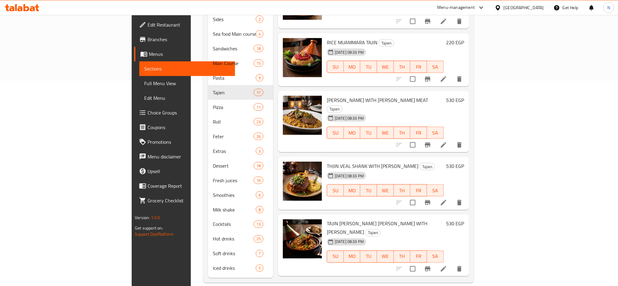
scroll to position [138, 0]
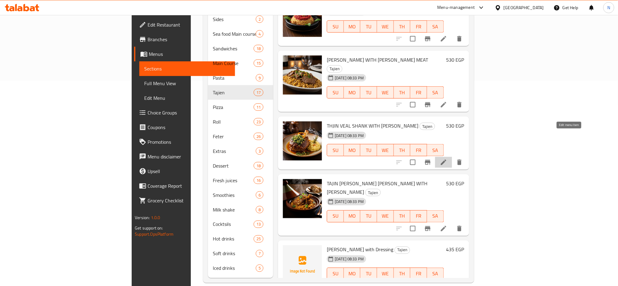
click at [447, 159] on icon at bounding box center [443, 162] width 7 height 7
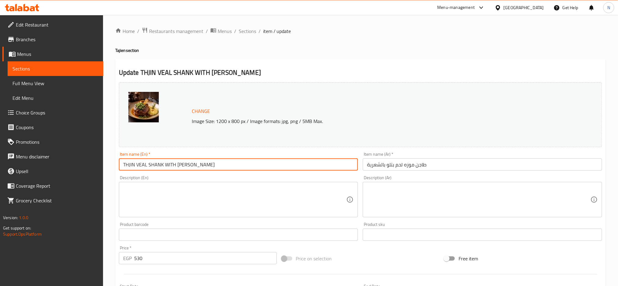
click at [126, 164] on input "THJIN VEAL SHANK WITH [PERSON_NAME]" at bounding box center [238, 164] width 239 height 12
click at [129, 164] on input "THJIN VEAL SHANK WITH [PERSON_NAME]" at bounding box center [238, 164] width 239 height 12
type input "TaJIN VEAL SHANK WITH SHREYA"
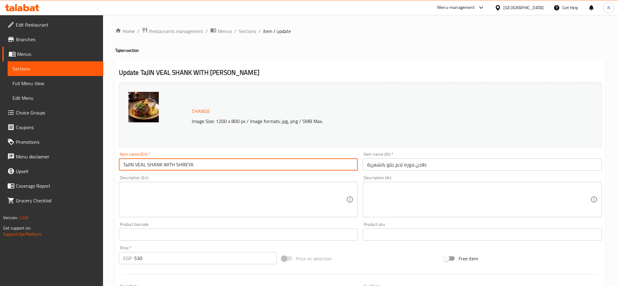
click at [390, 165] on input "طاجن موزه لحم بتلو بالشعرية" at bounding box center [482, 164] width 239 height 12
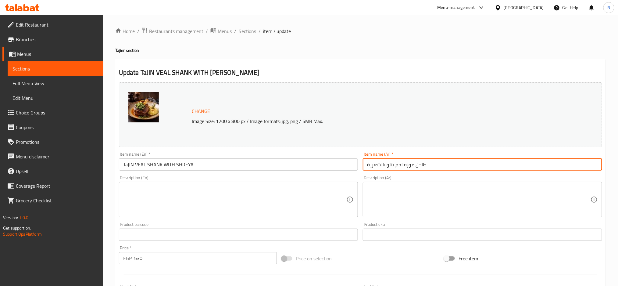
click at [390, 165] on input "طاجن موزه لحم بتلو بالشعرية" at bounding box center [482, 164] width 239 height 12
type input "طاجن موزه لحم عجل بالشعرية"
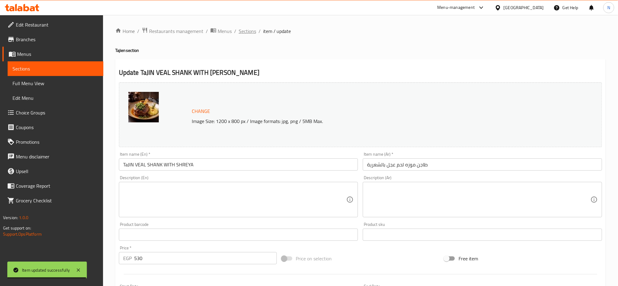
click at [246, 33] on span "Sections" at bounding box center [247, 30] width 17 height 7
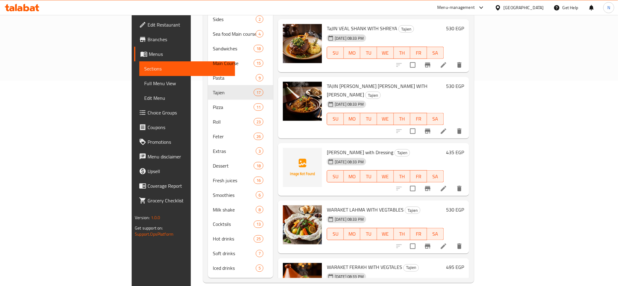
scroll to position [235, 0]
click at [447, 127] on icon at bounding box center [443, 130] width 7 height 7
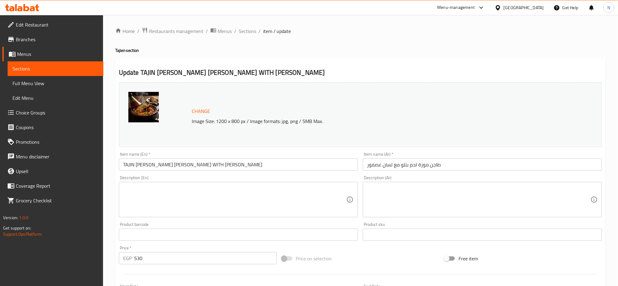
click at [199, 163] on input "TAJIN [PERSON_NAME] [PERSON_NAME] WITH [PERSON_NAME]" at bounding box center [238, 164] width 239 height 12
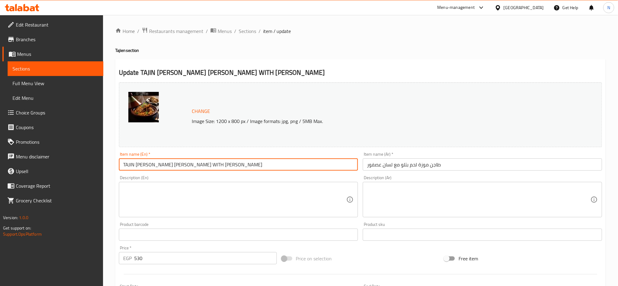
type input "TAJIN [PERSON_NAME] [PERSON_NAME] WITH [PERSON_NAME]"
click at [227, 162] on input "TAJIN [PERSON_NAME] [PERSON_NAME] WITH [PERSON_NAME]" at bounding box center [238, 164] width 239 height 12
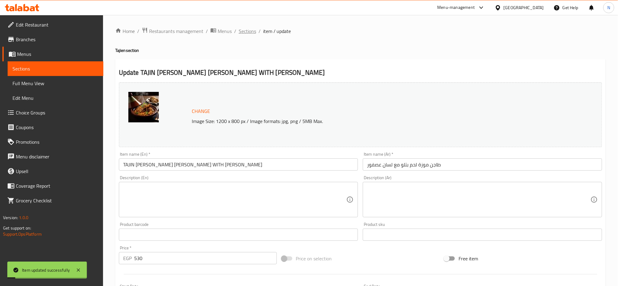
click at [249, 29] on span "Sections" at bounding box center [247, 30] width 17 height 7
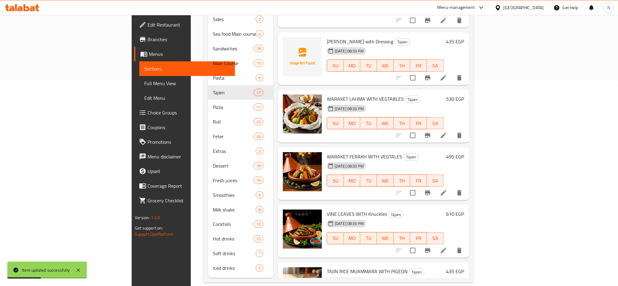
scroll to position [354, 0]
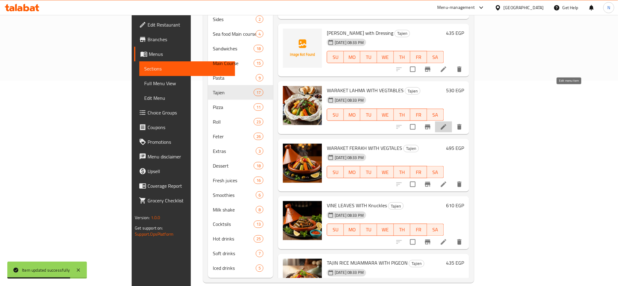
click at [446, 124] on icon at bounding box center [443, 126] width 5 height 5
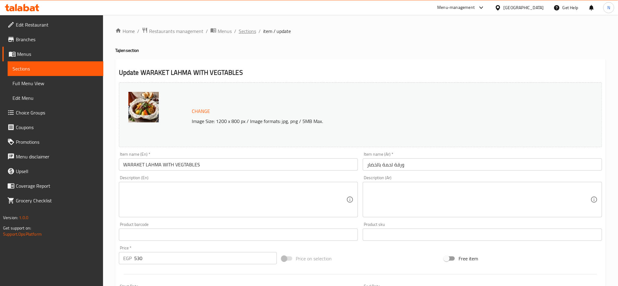
click at [251, 32] on span "Sections" at bounding box center [247, 30] width 17 height 7
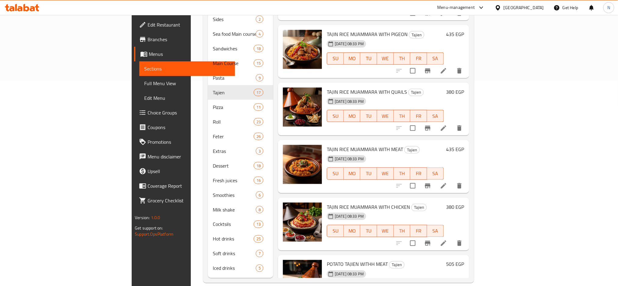
scroll to position [587, 0]
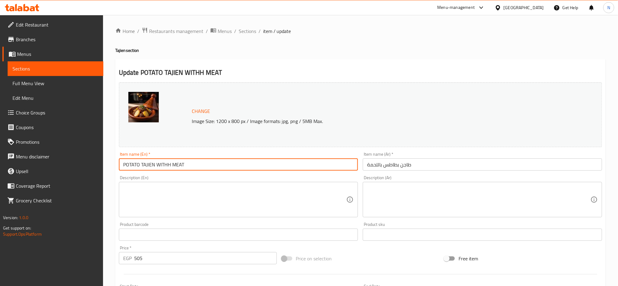
click at [163, 165] on input "POTATO TAJIEN WITHH MEAT" at bounding box center [238, 164] width 239 height 12
click at [166, 165] on input "POTATO TAJIEN WITHH MEAT" at bounding box center [238, 164] width 239 height 12
type input "POTATO TAJIEN WITH MEAT"
click at [199, 169] on input "POTATO TAJIEN WITH MEAT" at bounding box center [238, 164] width 239 height 12
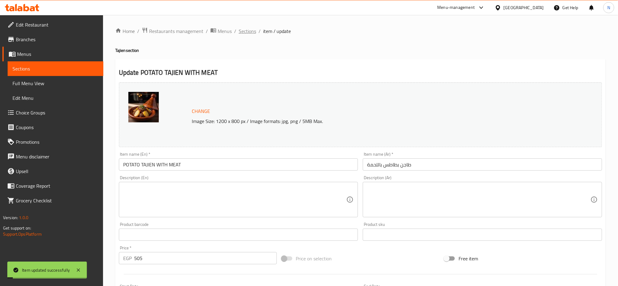
click at [247, 32] on span "Sections" at bounding box center [247, 30] width 17 height 7
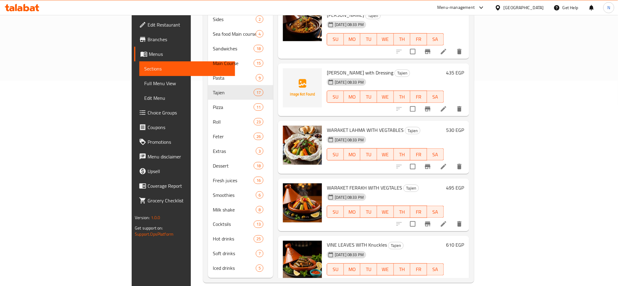
scroll to position [319, 0]
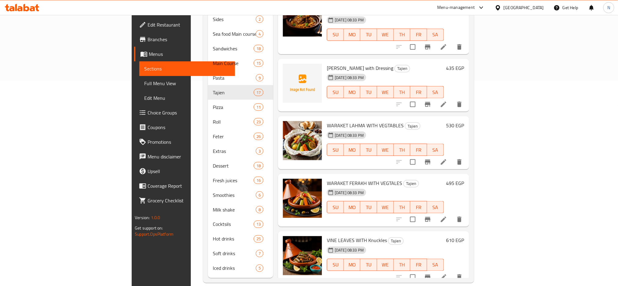
click at [452, 214] on li at bounding box center [443, 219] width 17 height 11
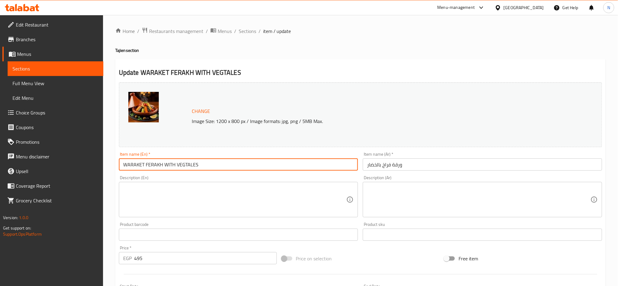
click at [191, 164] on input "WARAKET FERAKH WITH VEGTALES" at bounding box center [238, 164] width 239 height 12
type input "WARAKET FERAKH WITH VEGTAbLES"
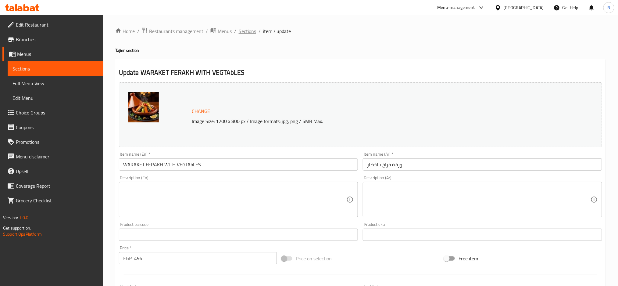
click at [252, 32] on span "Sections" at bounding box center [247, 30] width 17 height 7
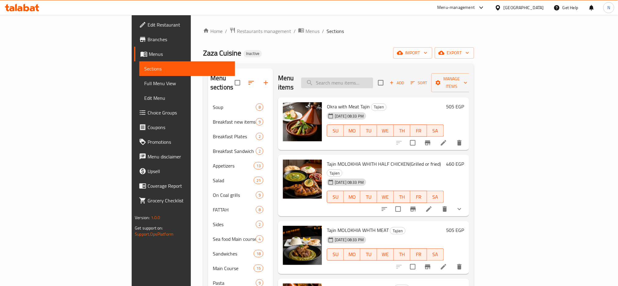
click at [373, 80] on input "search" at bounding box center [337, 82] width 72 height 11
paste input "MIX MEAT LOVERS Roll"
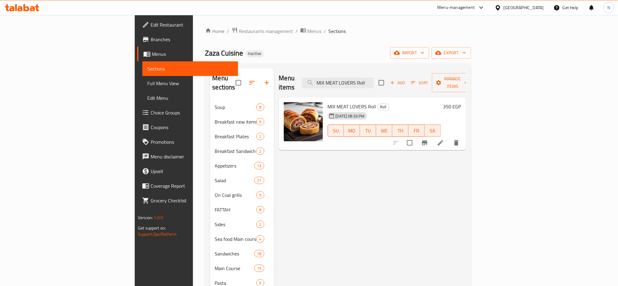
type input "MIX MEAT LOVERS Roll"
click at [449, 137] on li at bounding box center [440, 142] width 17 height 11
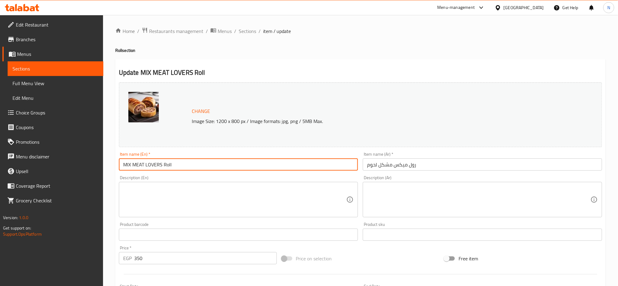
click at [121, 165] on input "MIX MEAT LOVERS Roll" at bounding box center [238, 164] width 239 height 12
type input "MEAT LOVERS Roll"
click at [379, 165] on input "رول ميكس مشكل لحوم" at bounding box center [482, 164] width 239 height 12
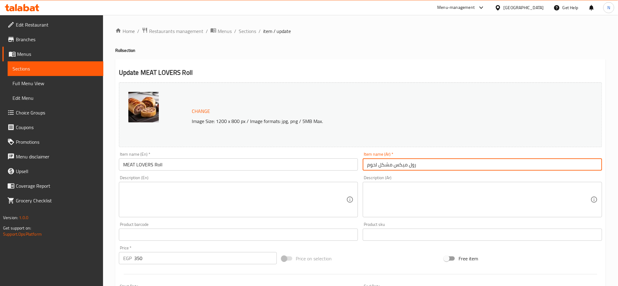
drag, startPoint x: 379, startPoint y: 165, endPoint x: 403, endPoint y: 164, distance: 24.1
click at [403, 164] on input "رول ميكس مشكل لحوم" at bounding box center [482, 164] width 239 height 12
click at [377, 164] on input "رول محبي لحوم" at bounding box center [482, 164] width 239 height 12
type input "رول محبي اللحوم"
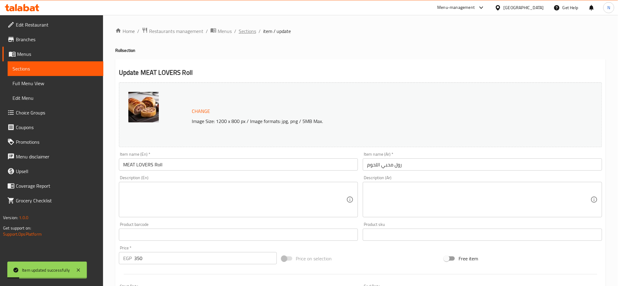
click at [245, 32] on span "Sections" at bounding box center [247, 30] width 17 height 7
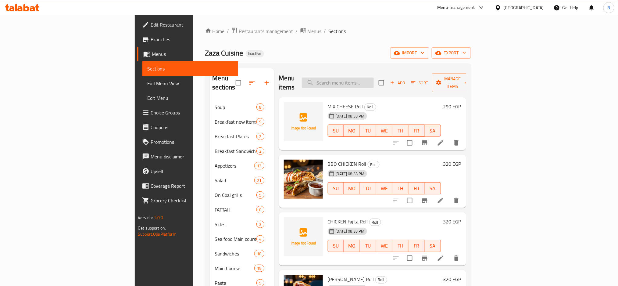
click at [374, 80] on input "search" at bounding box center [338, 82] width 72 height 11
paste input "MIX MEAT LOVERS Pie"
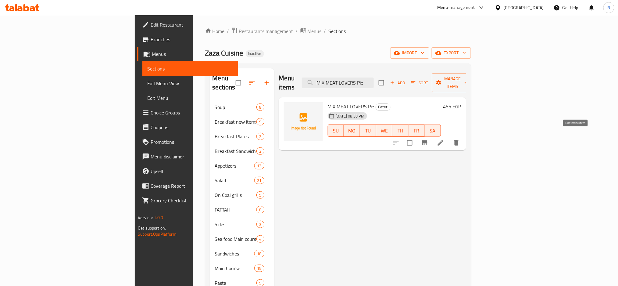
type input "MIX MEAT LOVERS Pie"
click at [443, 140] on icon at bounding box center [440, 142] width 5 height 5
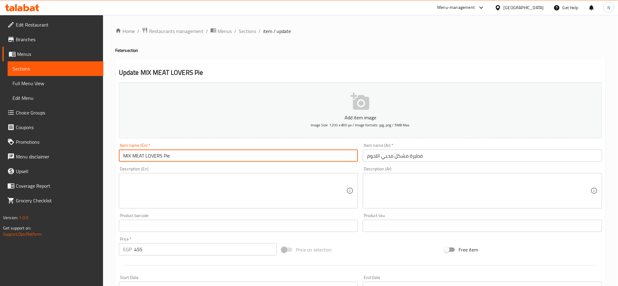
click at [129, 154] on input "MIX MEAT LOVERS Pie" at bounding box center [238, 155] width 239 height 12
type input "MEAT LOVERS Pie"
click at [400, 156] on input "فطيرة مشكل محبي اللحوم" at bounding box center [482, 155] width 239 height 12
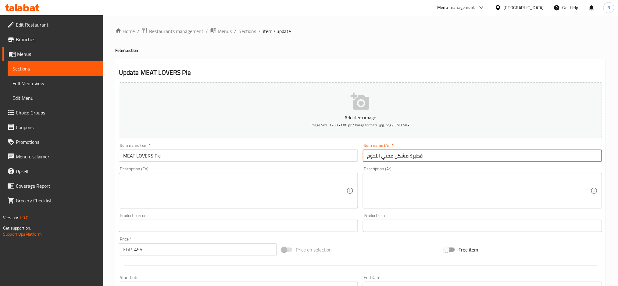
click at [400, 156] on input "فطيرة مشكل محبي اللحوم" at bounding box center [482, 155] width 239 height 12
type input "فطيرة محبي اللحوم"
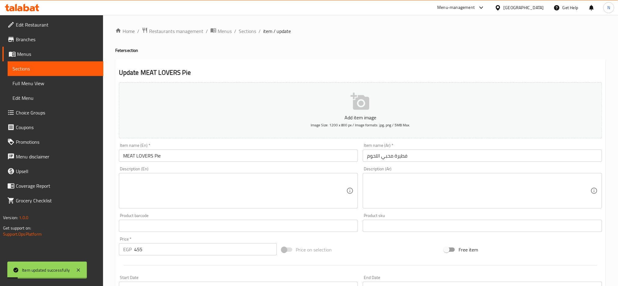
click at [251, 33] on span "Sections" at bounding box center [247, 30] width 17 height 7
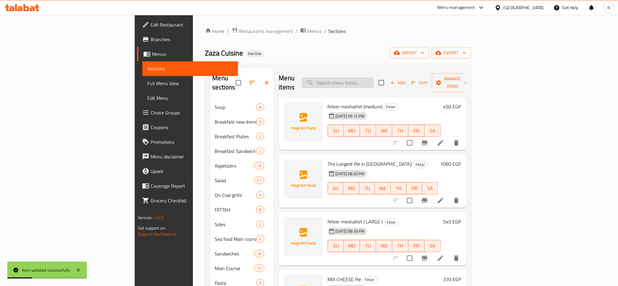
click at [374, 78] on input "search" at bounding box center [338, 82] width 72 height 11
paste input "ROUMY Pie"
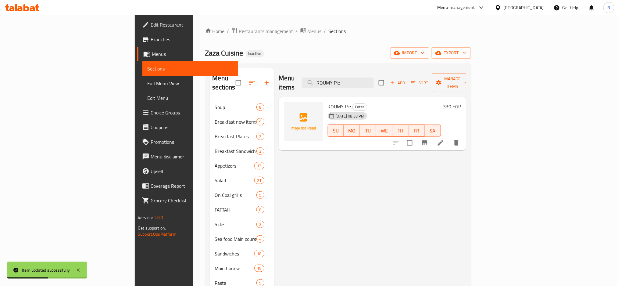
type input "ROUMY Pie"
click at [449, 137] on li at bounding box center [440, 142] width 17 height 11
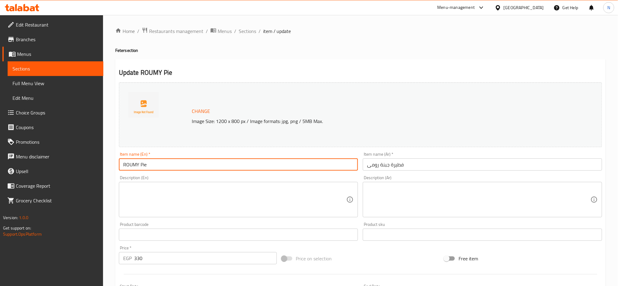
click at [138, 165] on input "ROUMY Pie" at bounding box center [238, 164] width 239 height 12
type input "ROUMY cheese Pie"
